Goal: Book appointment/travel/reservation

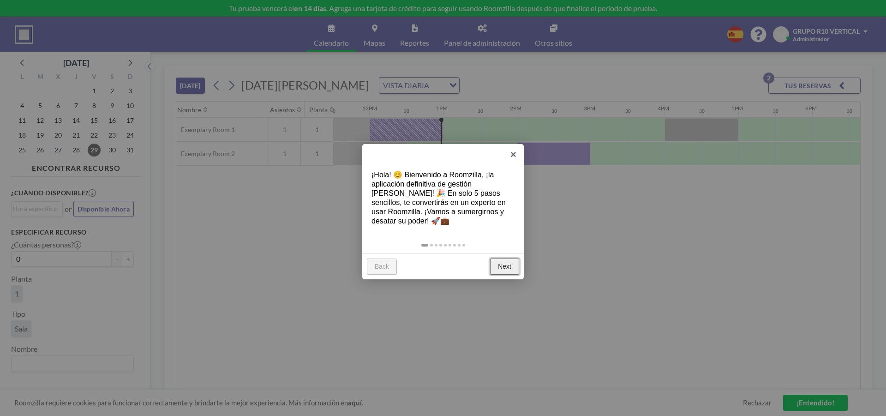
scroll to position [0, 886]
click at [506, 269] on link "Next" at bounding box center [504, 267] width 29 height 17
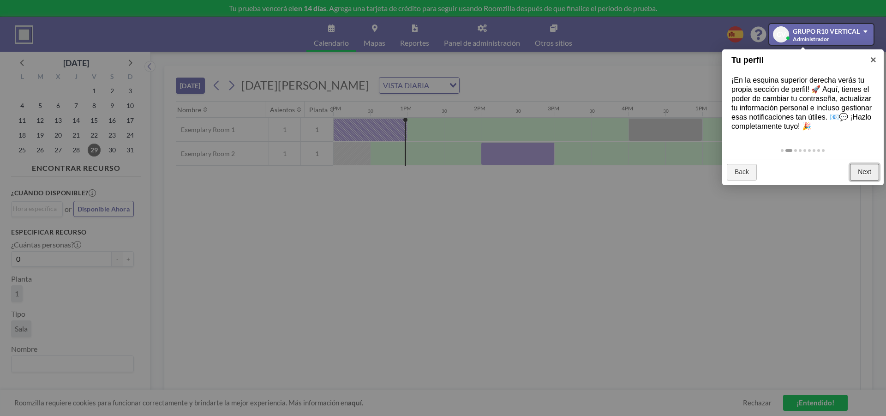
click at [860, 170] on link "Next" at bounding box center [864, 172] width 29 height 17
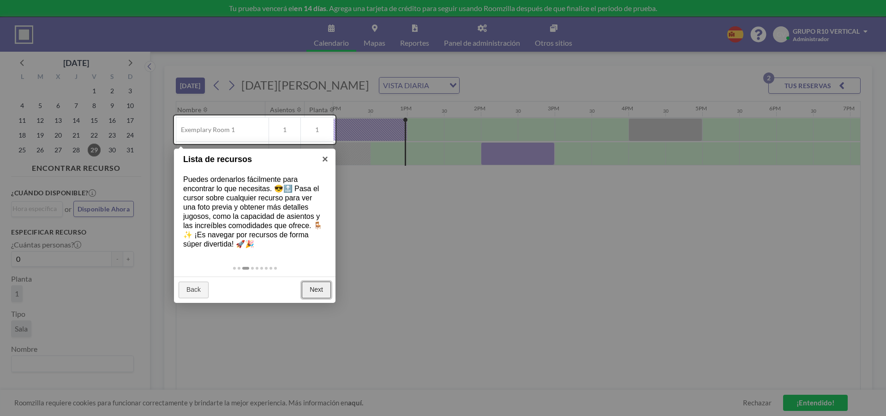
click at [325, 287] on link "Next" at bounding box center [316, 290] width 29 height 17
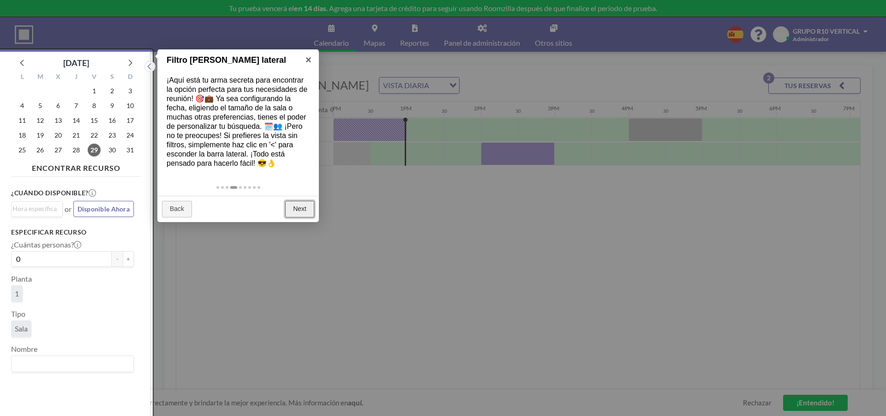
scroll to position [2, 0]
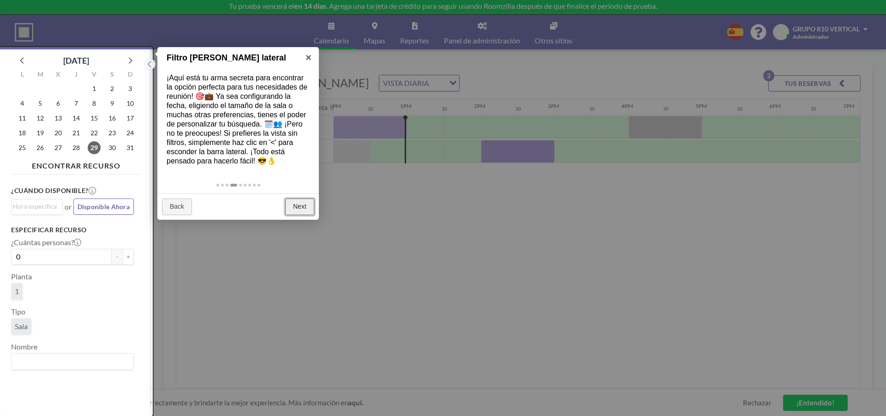
click at [298, 205] on link "Next" at bounding box center [299, 206] width 29 height 17
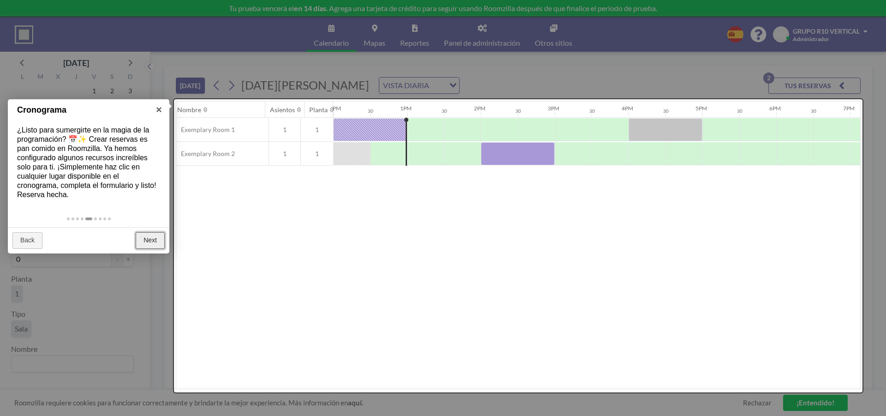
click at [160, 242] on link "Next" at bounding box center [150, 240] width 29 height 17
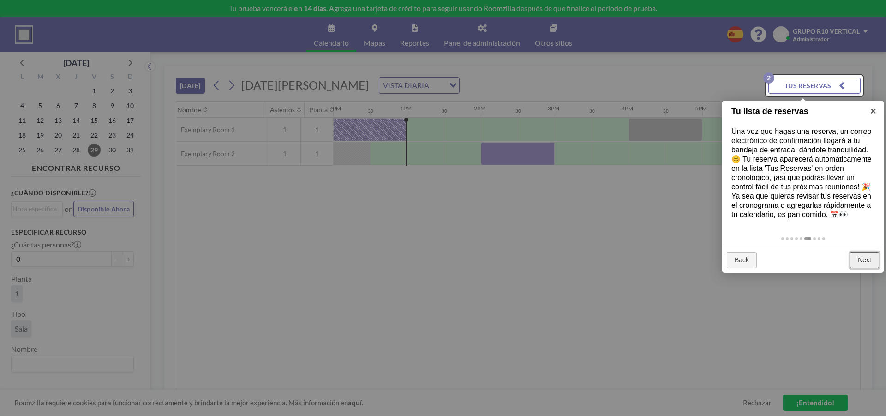
click at [864, 261] on link "Next" at bounding box center [864, 260] width 29 height 17
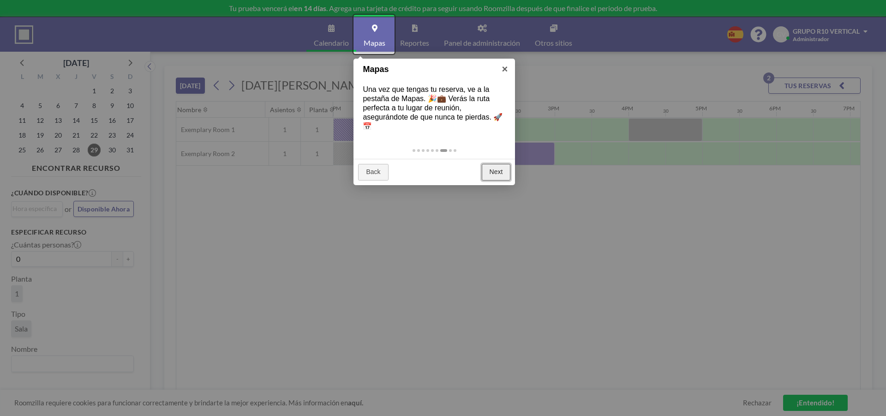
click at [493, 175] on link "Next" at bounding box center [496, 172] width 29 height 17
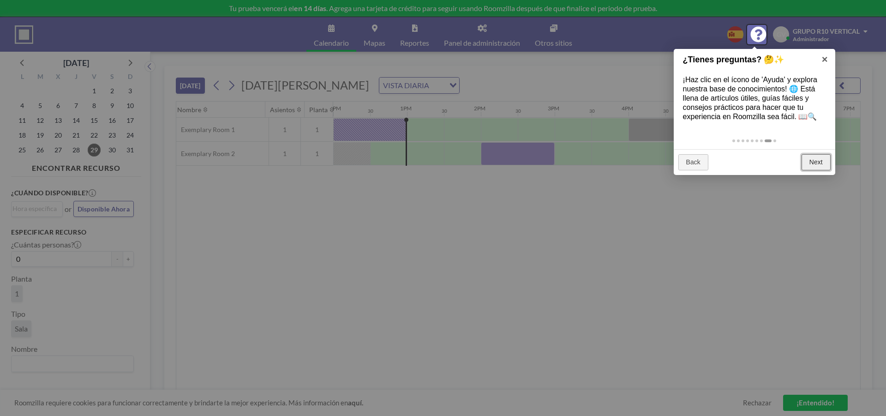
click at [812, 162] on link "Next" at bounding box center [816, 162] width 29 height 17
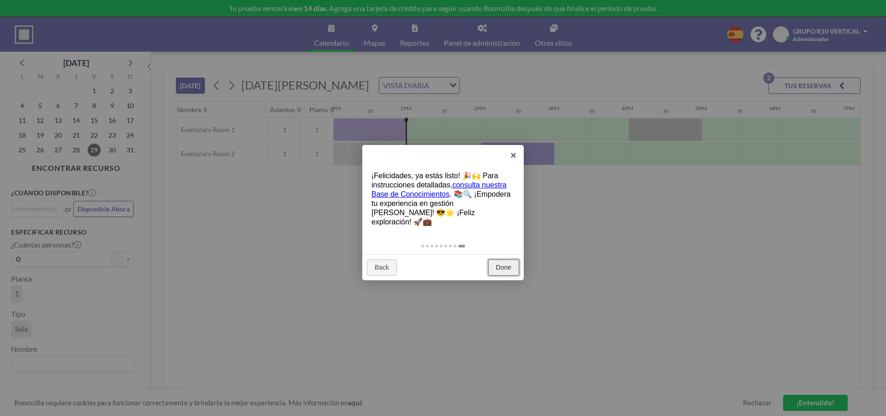
click at [506, 262] on link "Done" at bounding box center [503, 267] width 31 height 17
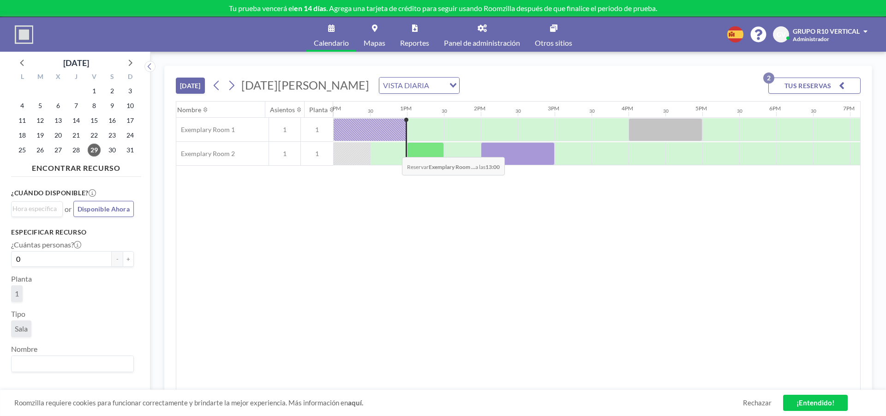
click at [369, 137] on div at bounding box center [370, 129] width 74 height 23
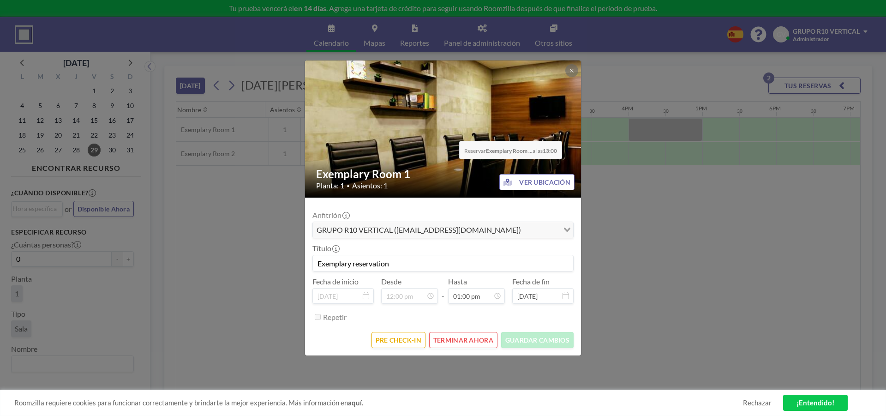
click at [452, 134] on img at bounding box center [443, 129] width 277 height 185
click at [570, 70] on icon at bounding box center [572, 71] width 6 height 6
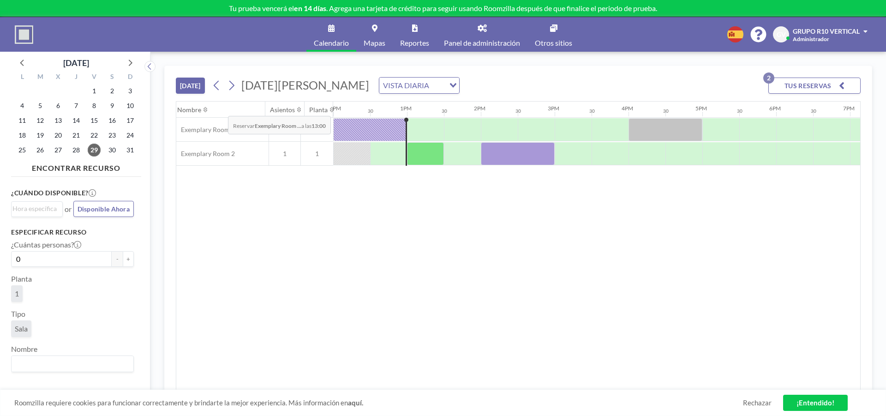
click at [221, 109] on div "Nombre" at bounding box center [219, 110] width 92 height 16
click at [831, 85] on button "TUS RESERVAS 2" at bounding box center [815, 86] width 92 height 16
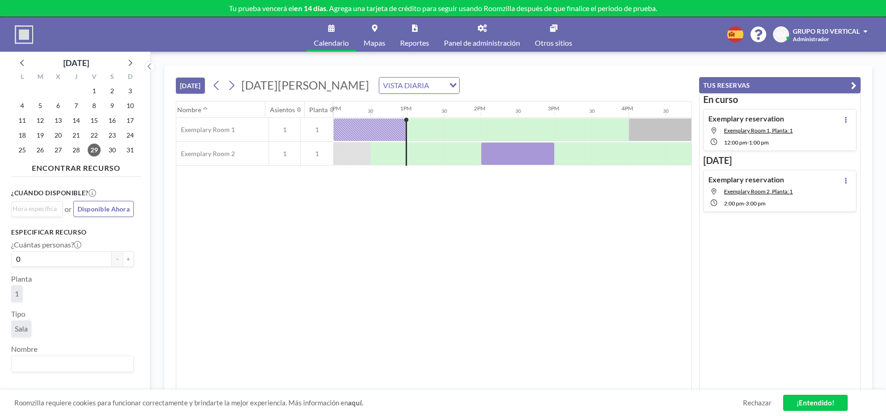
click at [823, 85] on button "TUS RESERVAS" at bounding box center [780, 85] width 162 height 16
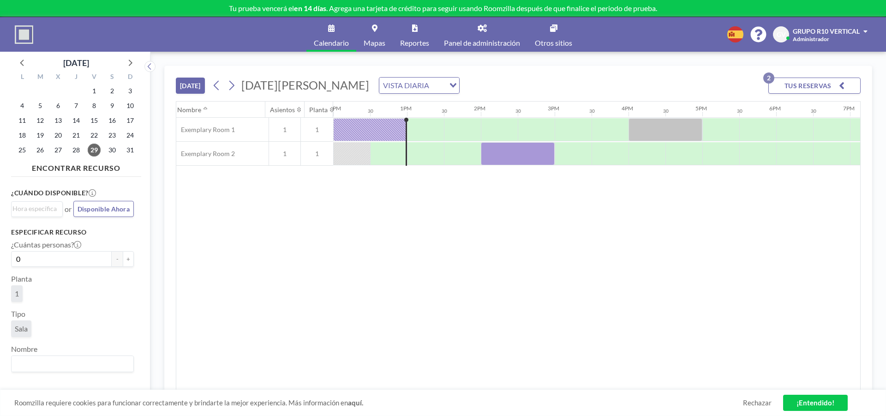
click at [321, 191] on div "Nombre Asientos Planta 12AM 30 1AM 30 2AM 30 3AM 30 4AM 30 5AM 30 6AM 30 7AM 30…" at bounding box center [518, 246] width 684 height 289
click at [297, 125] on div "1" at bounding box center [285, 130] width 32 height 24
drag, startPoint x: 399, startPoint y: 123, endPoint x: 424, endPoint y: 125, distance: 25.4
click at [424, 125] on div at bounding box center [333, 130] width 1773 height 24
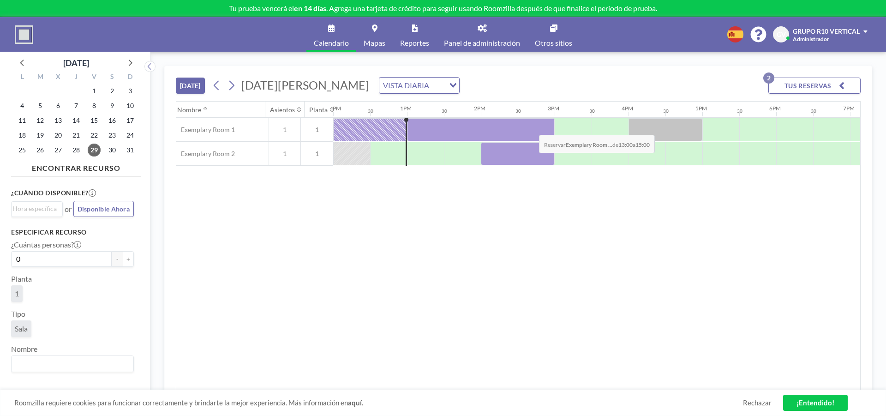
click at [532, 128] on div at bounding box center [481, 129] width 148 height 23
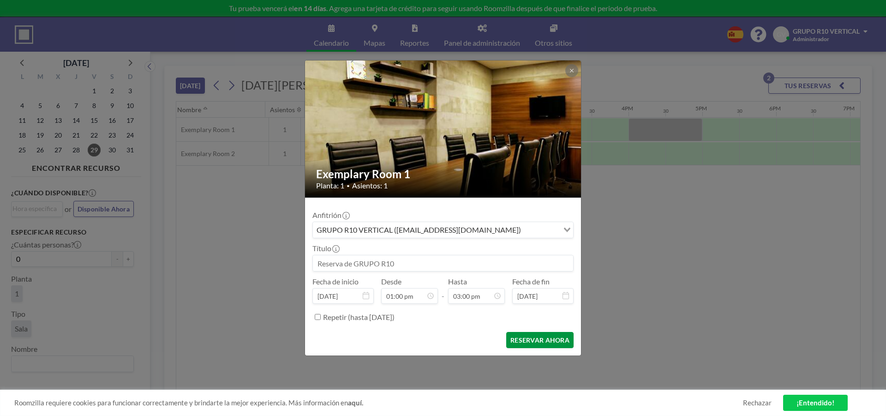
scroll to position [493, 0]
click at [520, 342] on button "RESERVAR AHORA" at bounding box center [539, 340] width 67 height 16
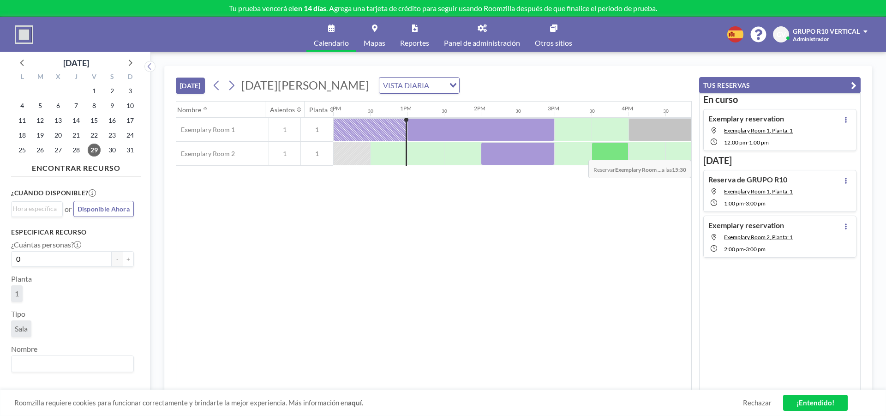
drag, startPoint x: 554, startPoint y: 155, endPoint x: 592, endPoint y: 153, distance: 37.9
click at [595, 153] on div at bounding box center [333, 154] width 1773 height 24
click at [655, 150] on div at bounding box center [610, 153] width 111 height 23
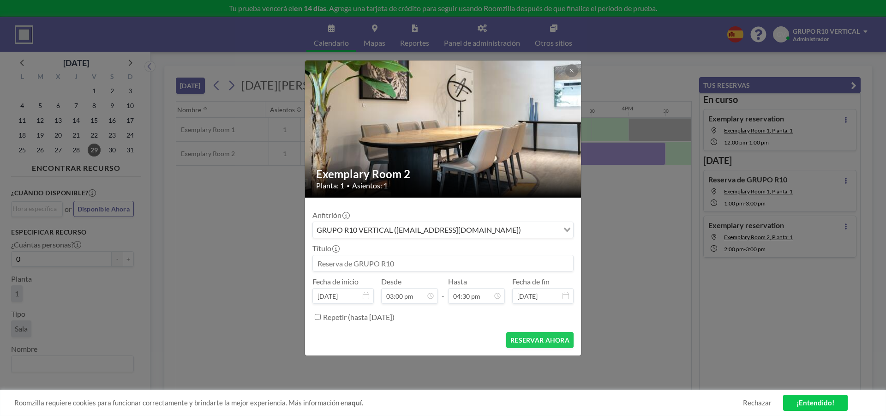
click at [354, 223] on div "GRUPO R10 VERTICAL ([EMAIL_ADDRESS][DOMAIN_NAME])" at bounding box center [436, 229] width 246 height 14
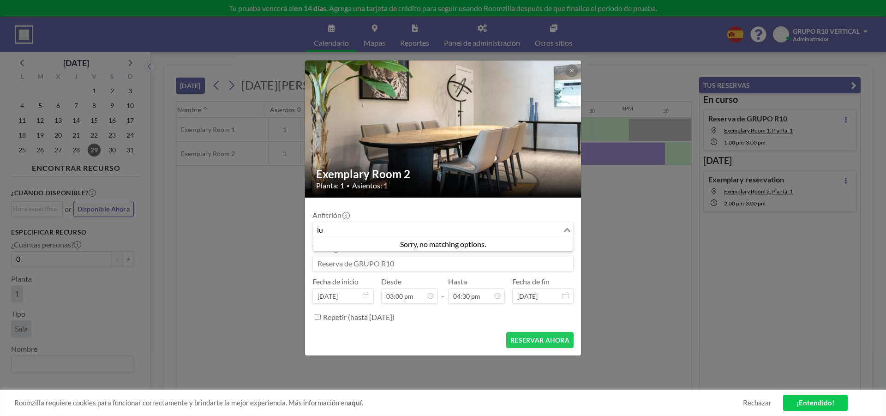
type input "l"
type input "a"
type input "l"
type input "luna"
click at [568, 230] on icon "Search for option" at bounding box center [567, 230] width 6 height 5
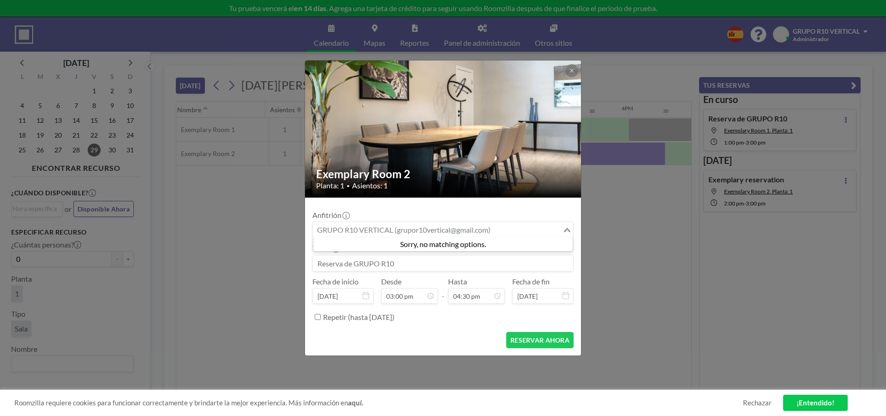
click at [436, 245] on li "Sorry, no matching options." at bounding box center [442, 244] width 259 height 9
click at [437, 261] on input at bounding box center [443, 263] width 260 height 16
click at [419, 264] on input at bounding box center [443, 263] width 260 height 16
drag, startPoint x: 424, startPoint y: 261, endPoint x: 253, endPoint y: 266, distance: 170.9
click at [253, 266] on div "Exemplary Room 2 Planta: 1 • Asientos: 1 Anfitrión Loading... Título Fecha de i…" at bounding box center [443, 208] width 886 height 416
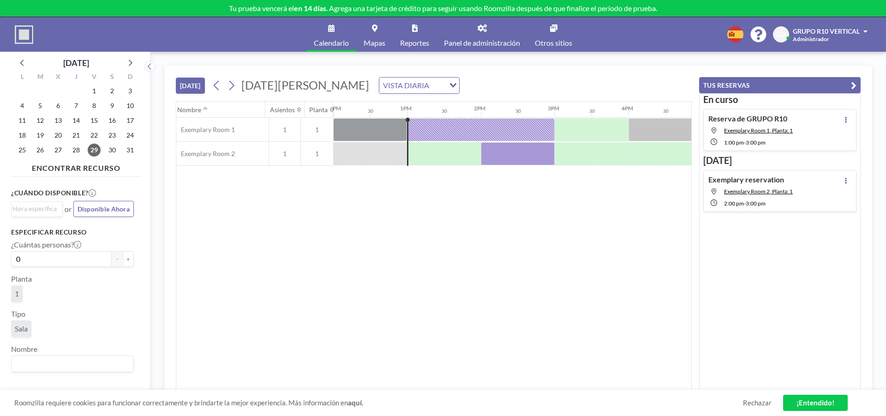
click at [385, 264] on div "Nombre Asientos Planta 12AM 30 1AM 30 2AM 30 3AM 30 4AM 30 5AM 30 6AM 30 7AM 30…" at bounding box center [433, 246] width 515 height 289
click at [486, 261] on div "Nombre Asientos Planta 12AM 30 1AM 30 2AM 30 3AM 30 4AM 30 5AM 30 6AM 30 7AM 30…" at bounding box center [433, 246] width 515 height 289
click at [376, 6] on p "Tu prueba vencerá el en 14 días . Agrega una tarjeta de crédito para seguir usa…" at bounding box center [443, 8] width 886 height 9
